Goal: Task Accomplishment & Management: Use online tool/utility

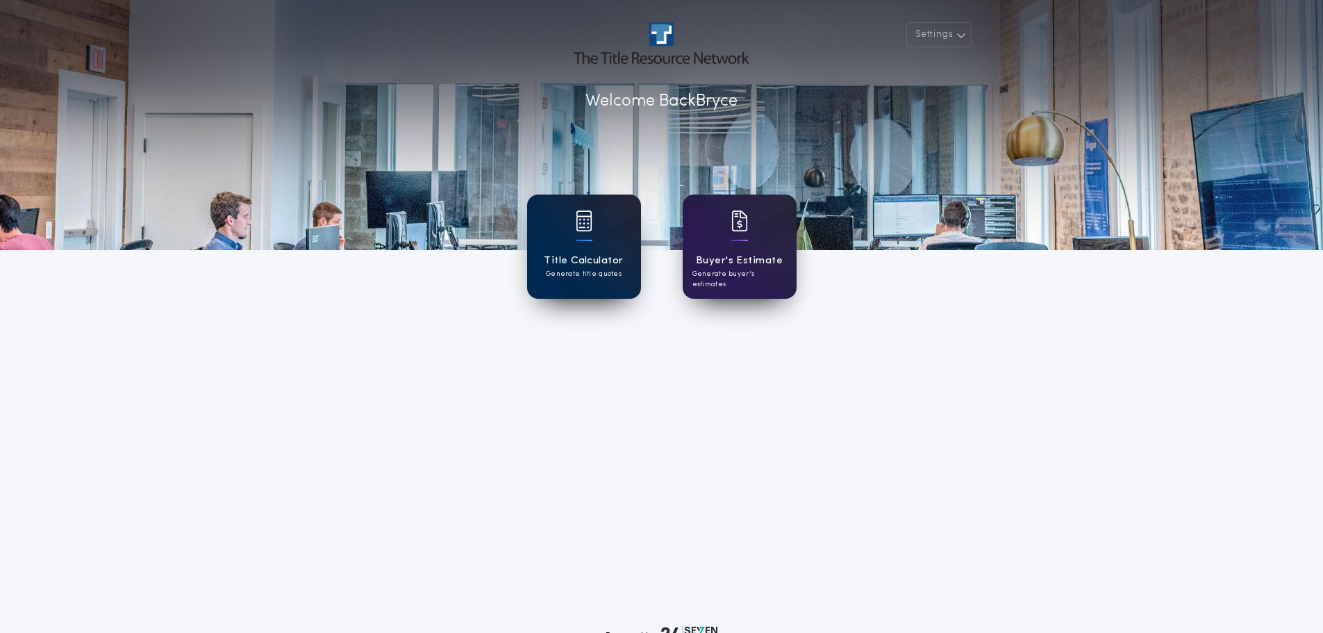
click at [589, 246] on div at bounding box center [584, 229] width 17 height 39
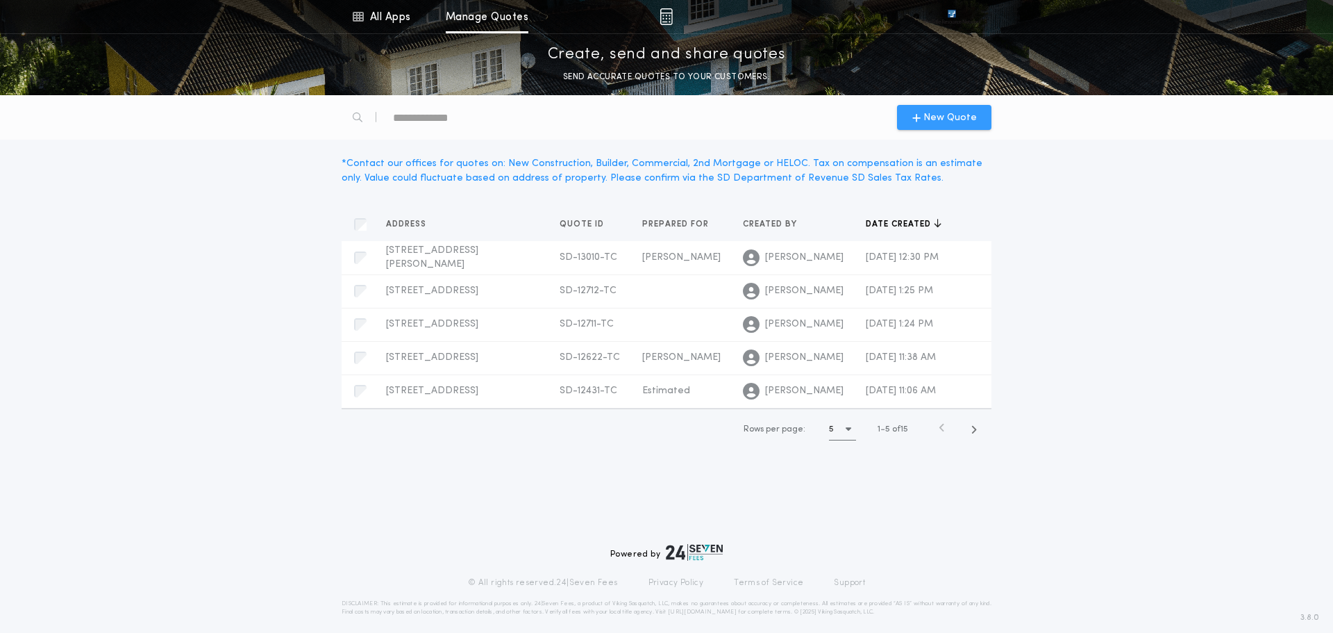
click at [937, 124] on span "New Quote" at bounding box center [949, 117] width 53 height 15
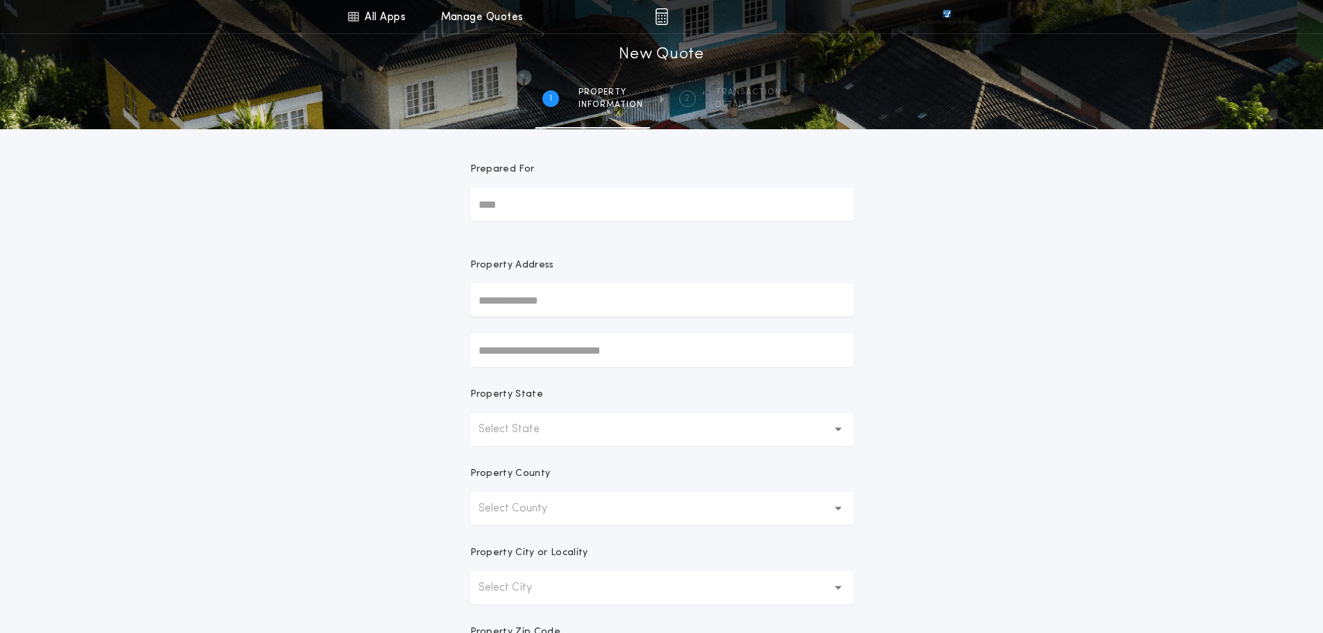
click at [546, 295] on input "text" at bounding box center [661, 299] width 383 height 33
type input "**********"
click at [505, 440] on button "Select State" at bounding box center [661, 428] width 383 height 33
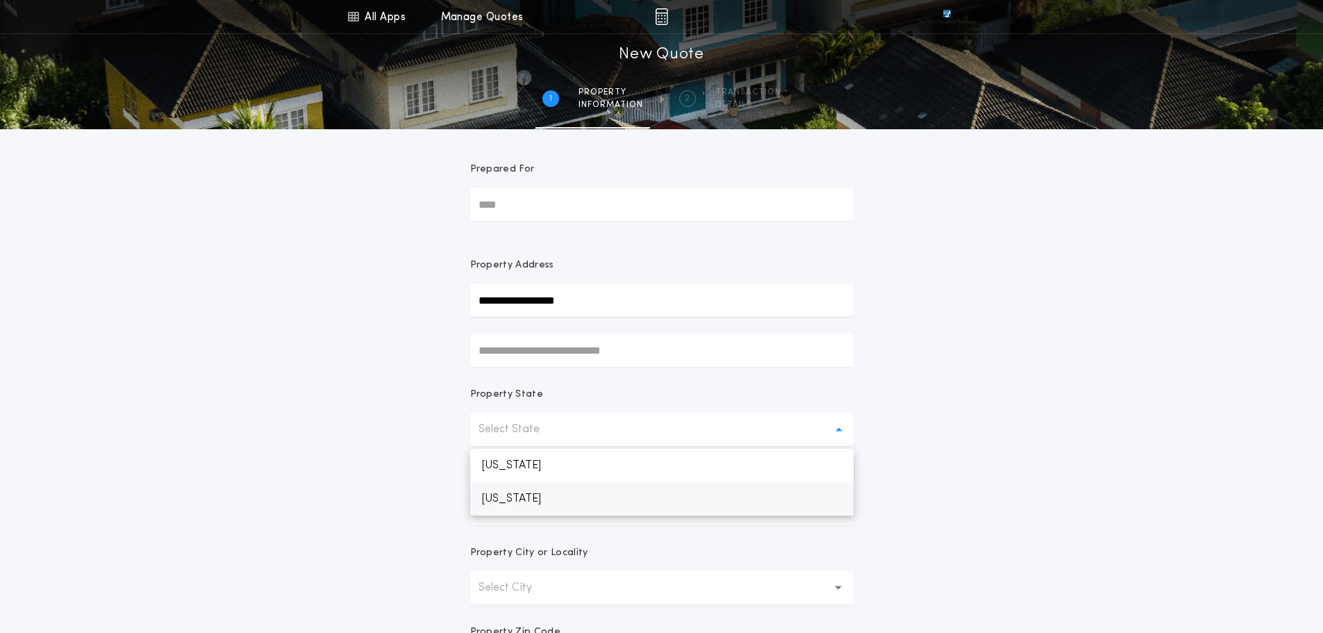
click at [531, 493] on p "[US_STATE]" at bounding box center [661, 498] width 383 height 33
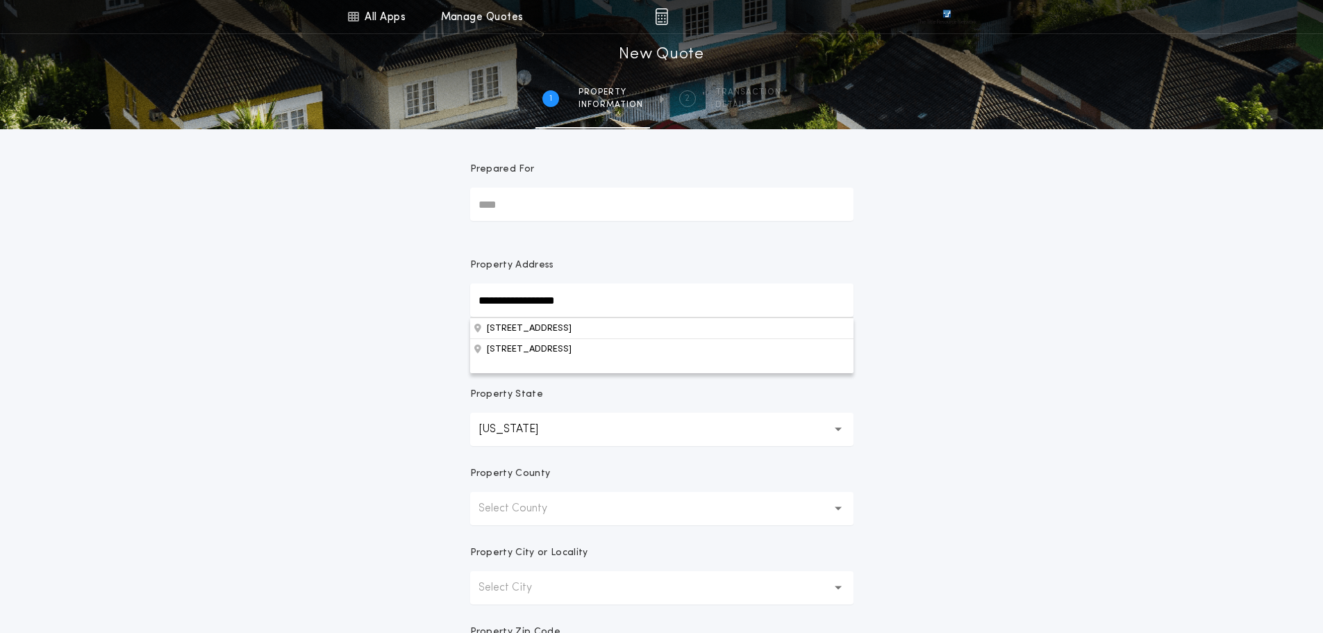
click at [587, 293] on input "**********" at bounding box center [661, 299] width 383 height 33
click at [605, 331] on button "[STREET_ADDRESS]" at bounding box center [661, 327] width 383 height 21
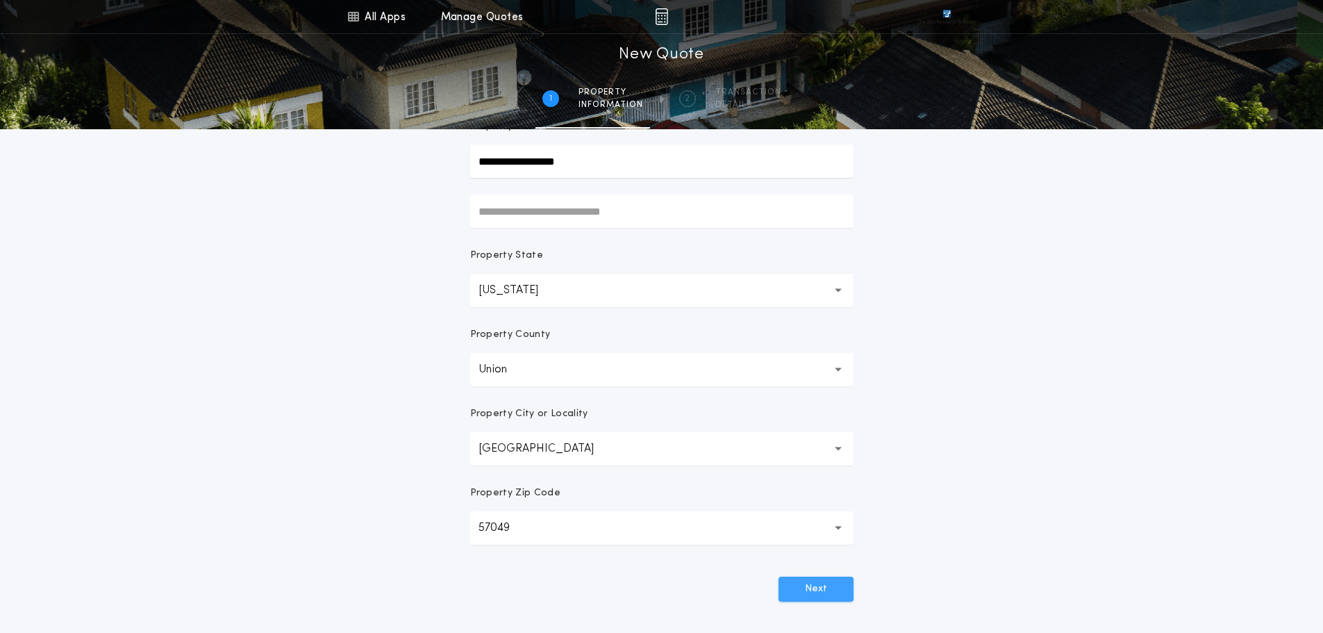
click at [808, 591] on button "Next" at bounding box center [815, 588] width 75 height 25
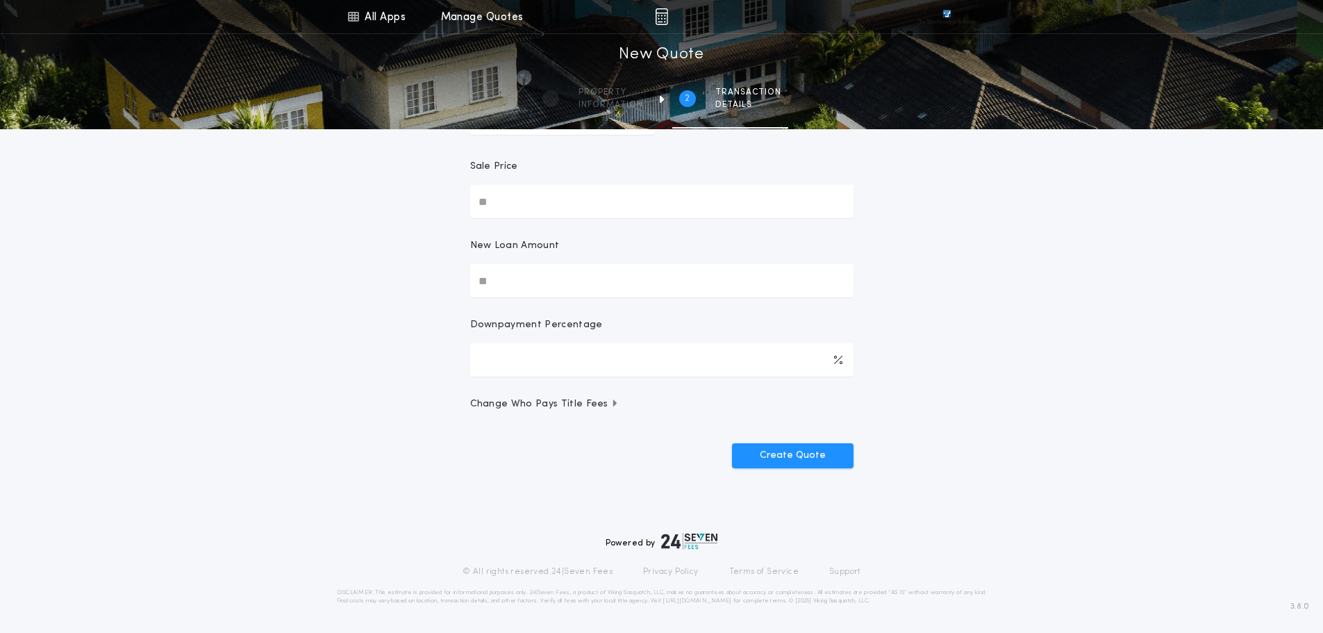
click at [538, 199] on input "Sale Price" at bounding box center [661, 201] width 383 height 33
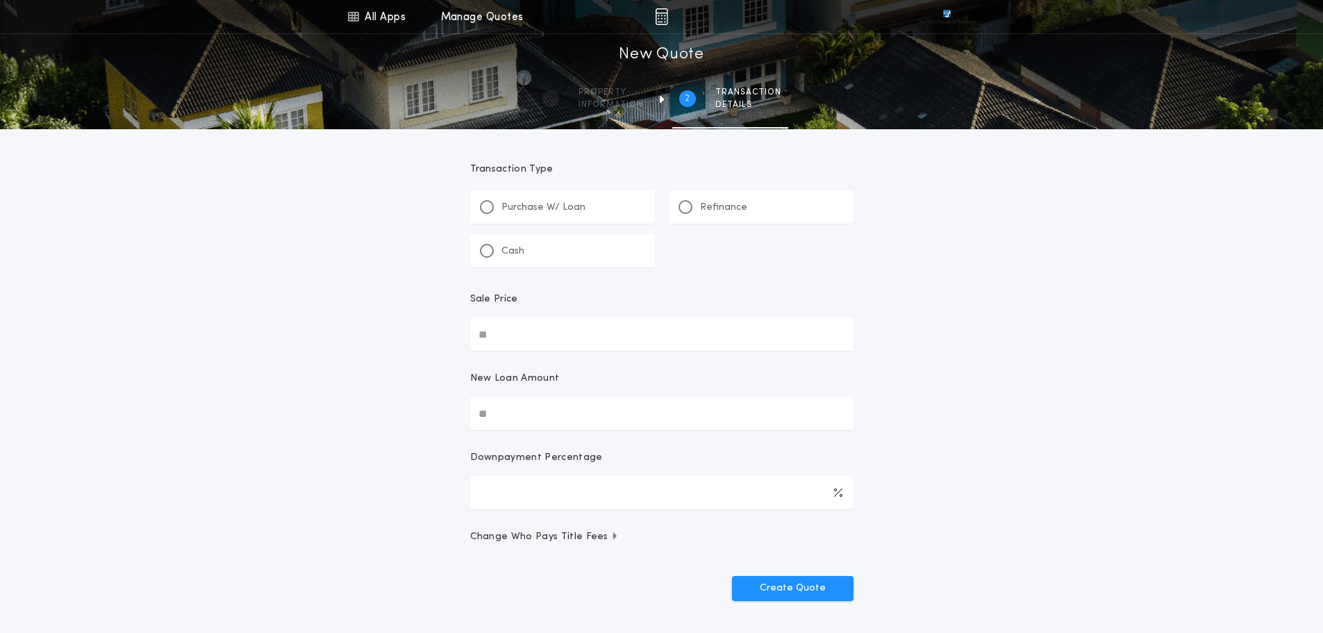
click at [729, 202] on p "Refinance" at bounding box center [723, 208] width 47 height 14
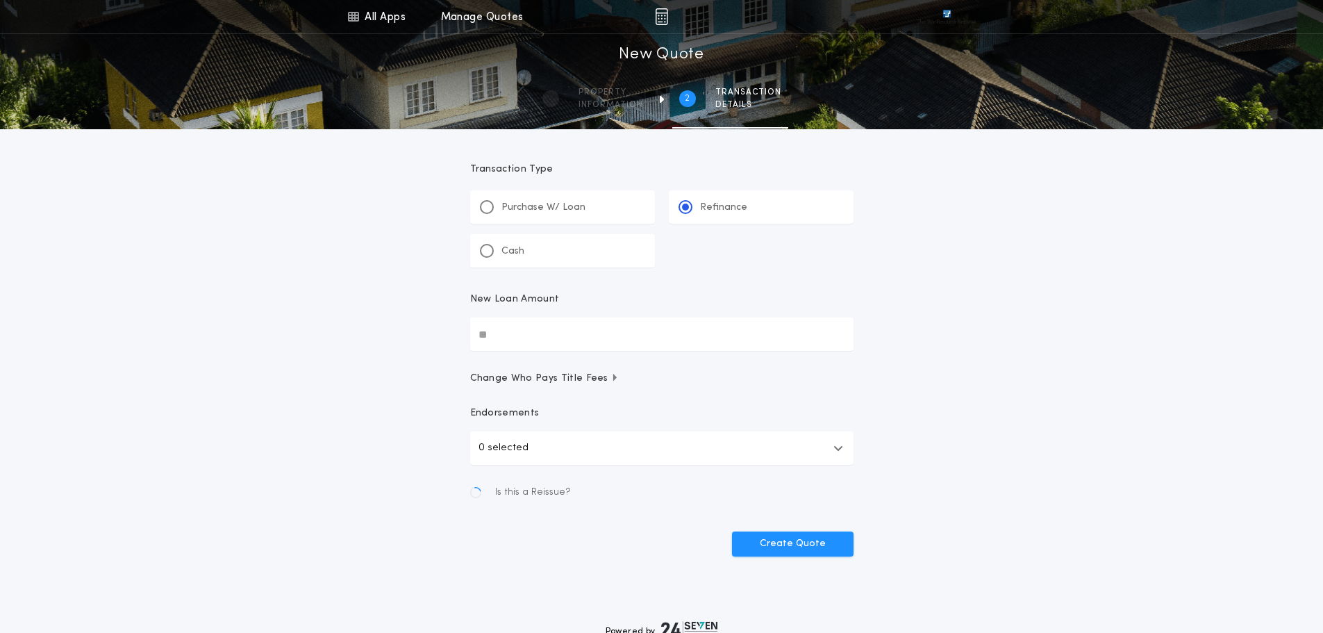
click at [546, 336] on input "New Loan Amount" at bounding box center [661, 333] width 383 height 33
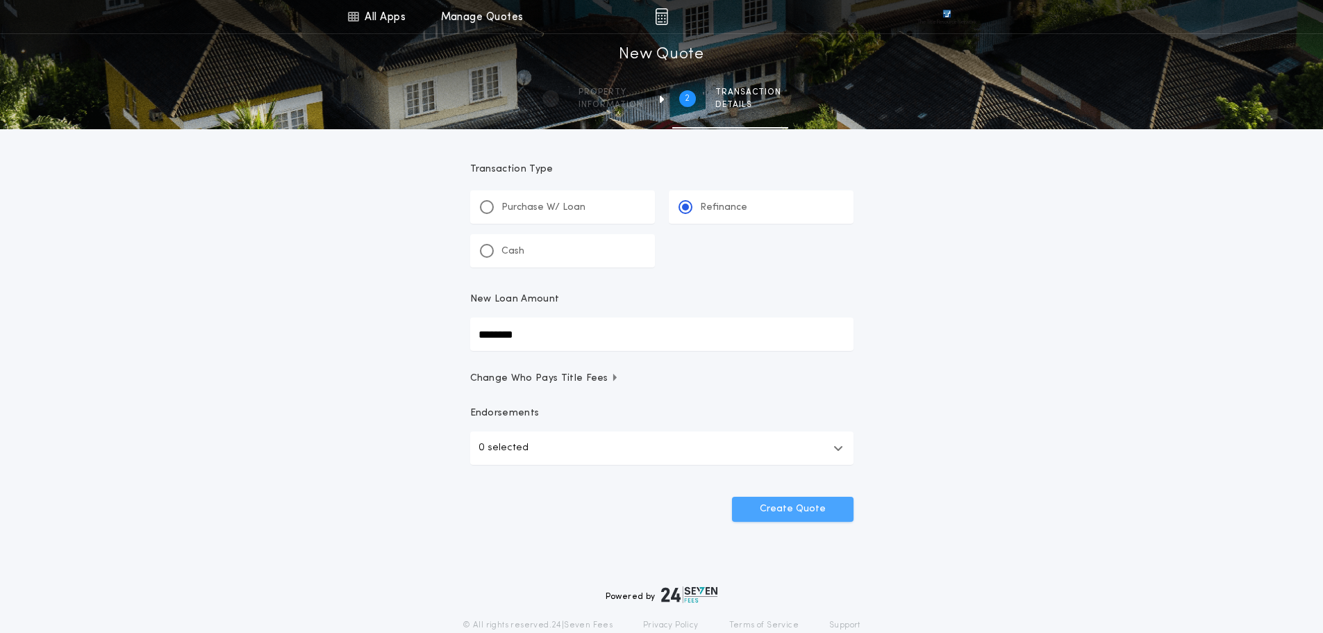
type input "********"
click at [811, 512] on button "Create Quote" at bounding box center [793, 508] width 122 height 25
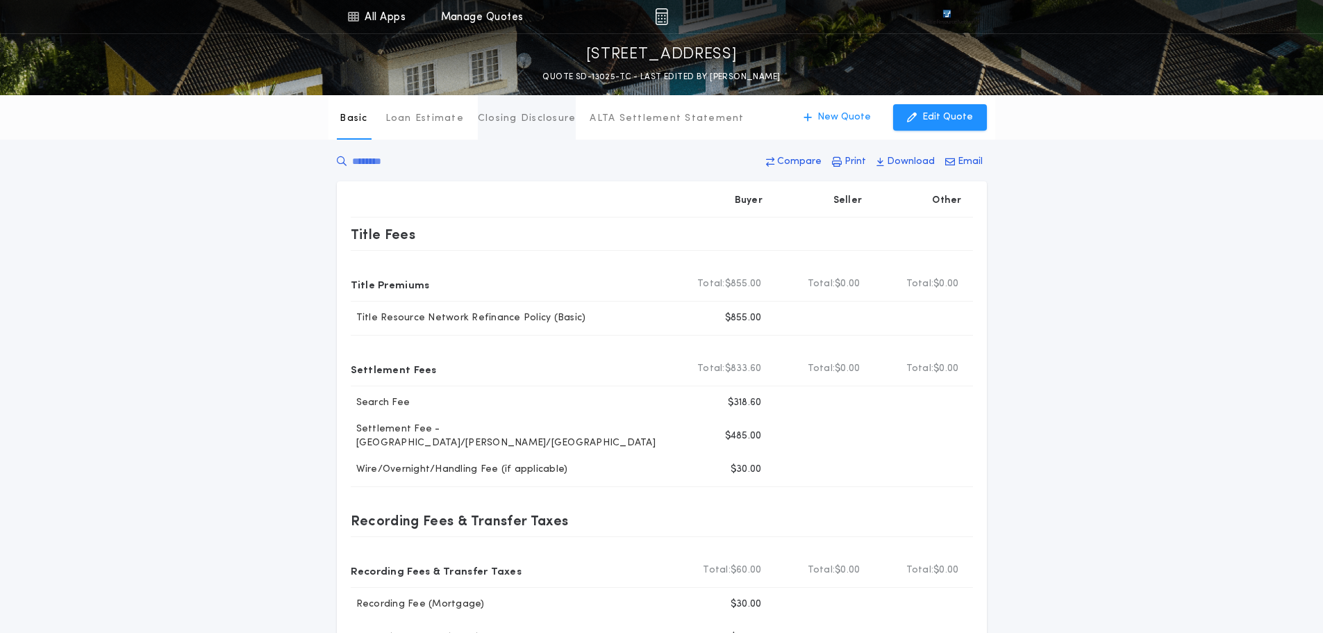
click at [480, 122] on p "Closing Disclosure" at bounding box center [527, 119] width 99 height 14
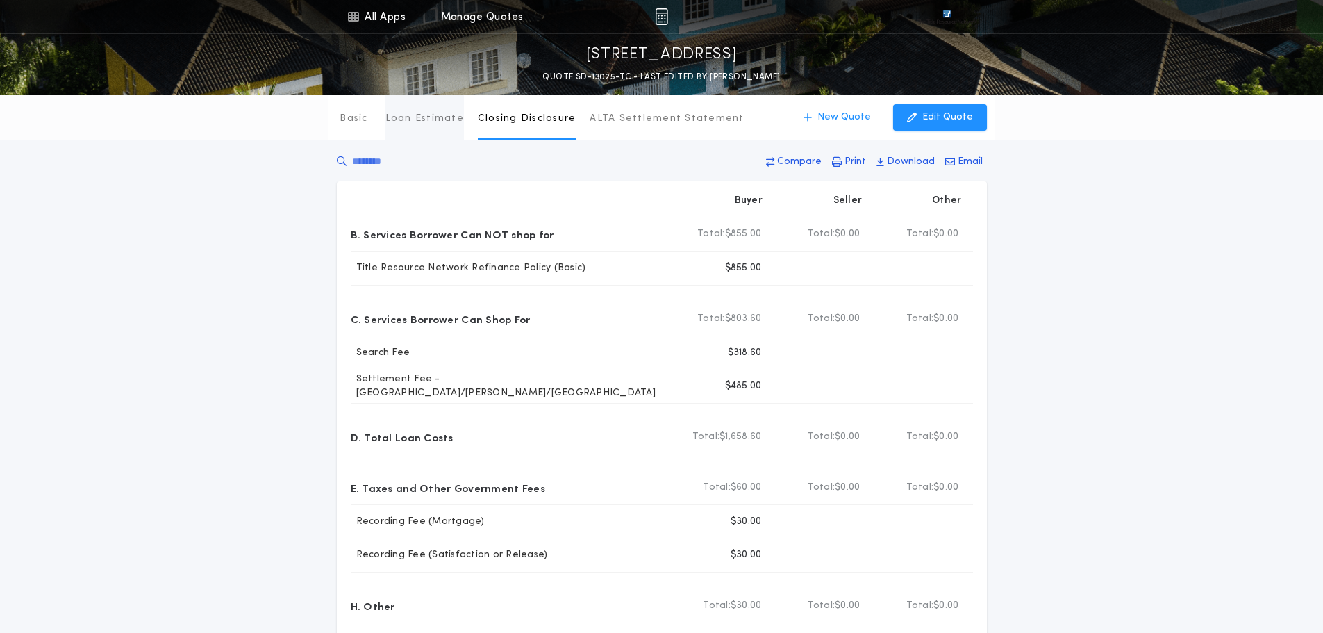
click at [455, 122] on p "Loan Estimate" at bounding box center [424, 119] width 78 height 14
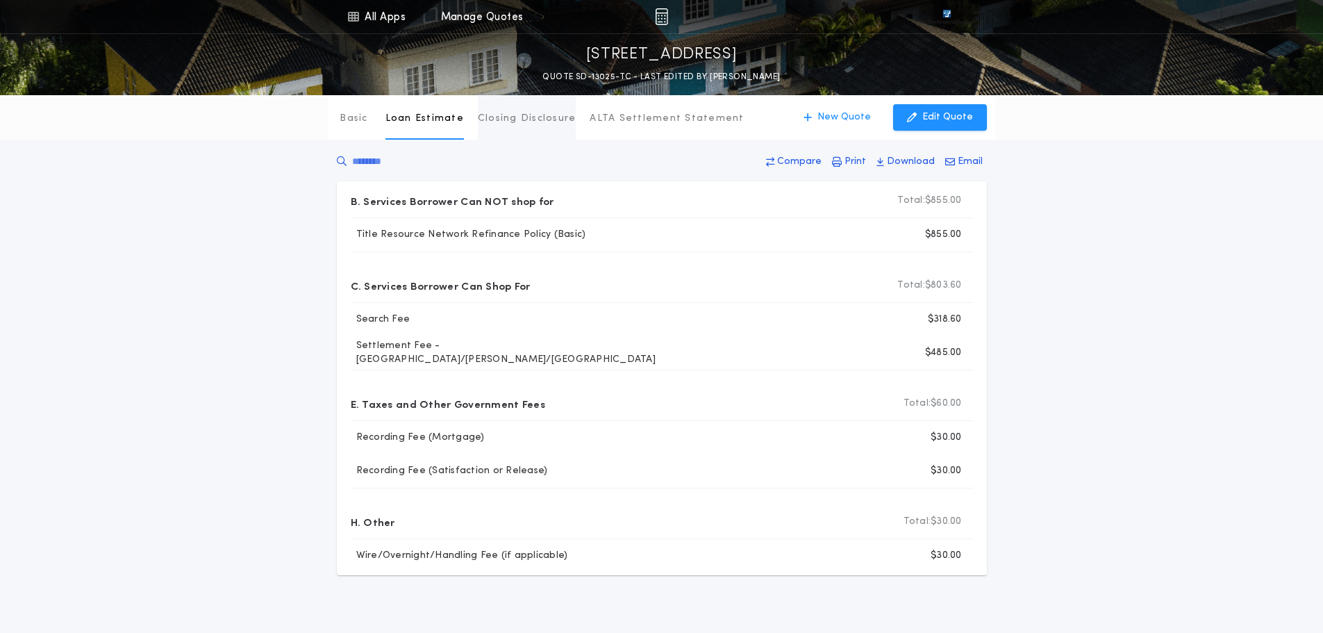
click at [561, 120] on p "Closing Disclosure" at bounding box center [527, 119] width 99 height 14
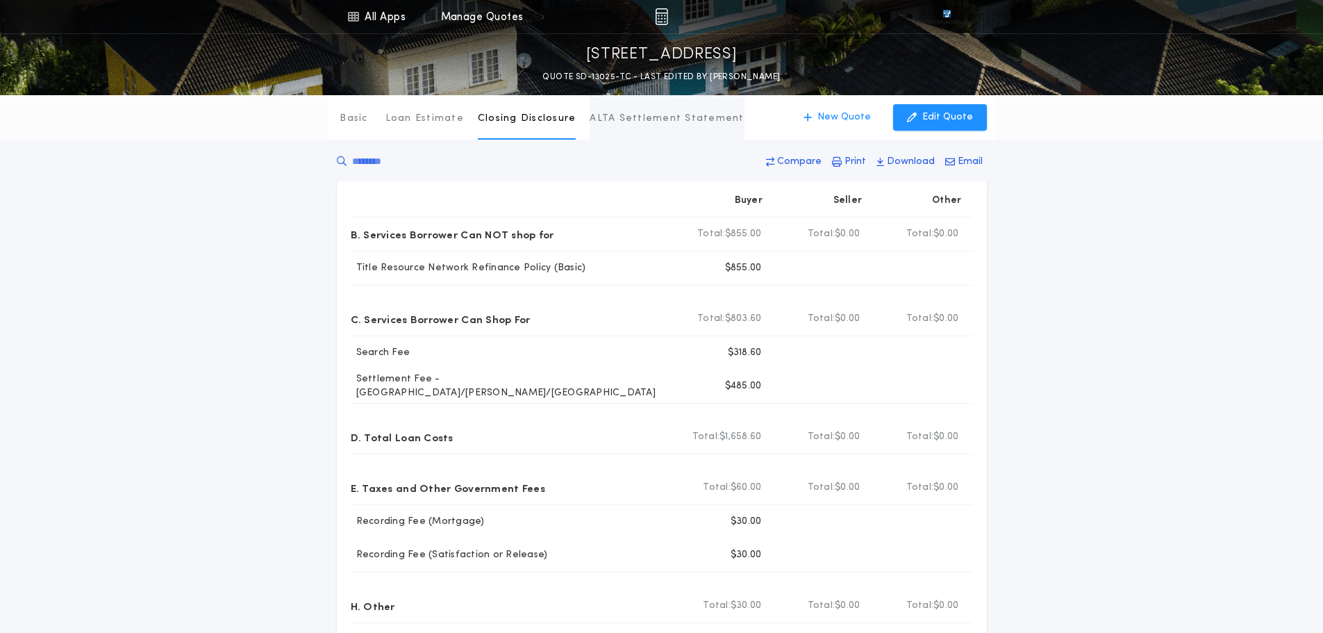
click at [679, 124] on p "ALTA Settlement Statement" at bounding box center [666, 119] width 154 height 14
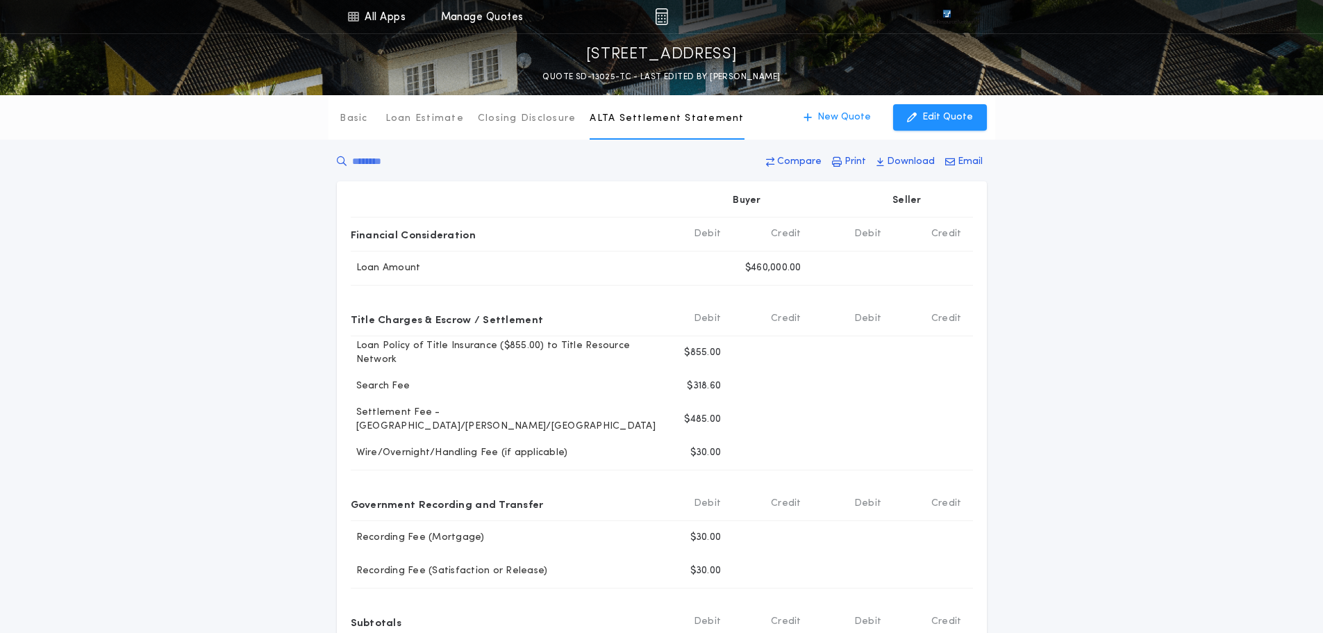
click at [281, 399] on div "Basic Loan Estimate Closing Disclosure ALTA Settlement Statement ALTA Settlemen…" at bounding box center [661, 401] width 1323 height 613
